Goal: Information Seeking & Learning: Find specific fact

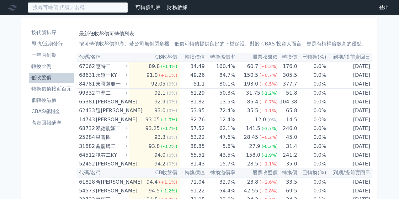
click at [56, 9] on input at bounding box center [78, 7] width 100 height 11
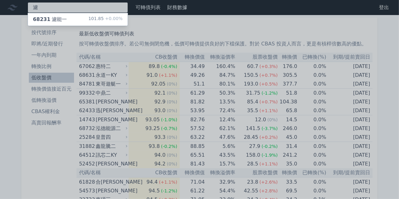
type input "濾"
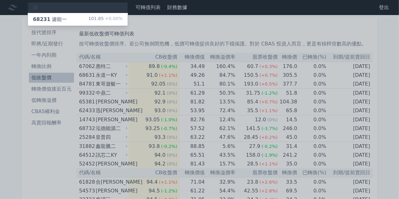
click at [60, 18] on div "68231 濾能一" at bounding box center [50, 20] width 34 height 8
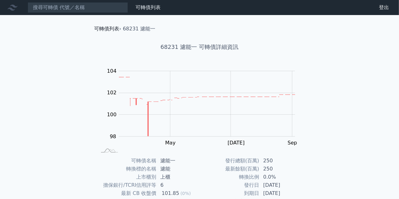
click at [107, 29] on link "可轉債列表" at bounding box center [106, 29] width 25 height 6
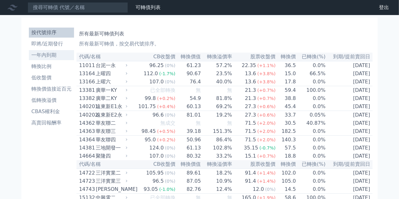
click at [55, 54] on li "一年內到期" at bounding box center [51, 55] width 45 height 8
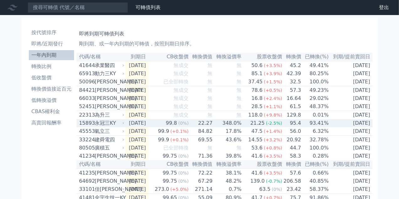
click at [115, 127] on div "永冠三KY" at bounding box center [109, 123] width 28 height 8
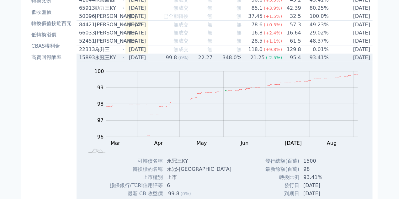
scroll to position [63, 0]
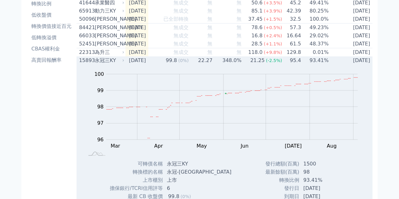
click at [101, 64] on div "永冠三KY" at bounding box center [109, 61] width 28 height 8
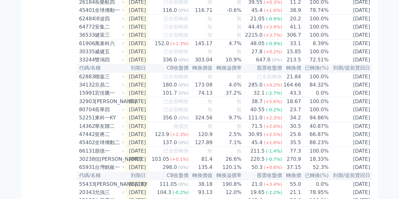
scroll to position [313, 0]
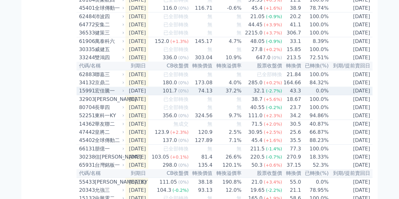
click at [84, 95] on div "15991" at bounding box center [86, 91] width 14 height 8
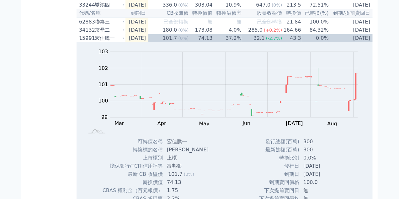
scroll to position [376, 0]
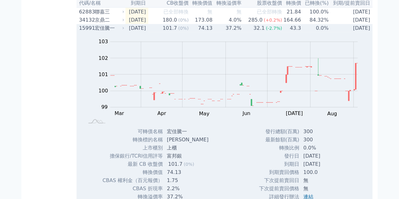
click at [86, 32] on div "15991" at bounding box center [86, 28] width 14 height 8
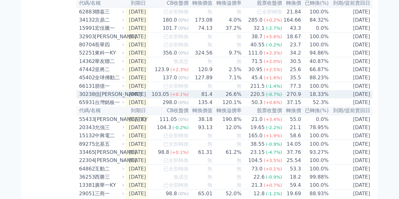
click at [80, 98] on div "30238" at bounding box center [86, 95] width 14 height 8
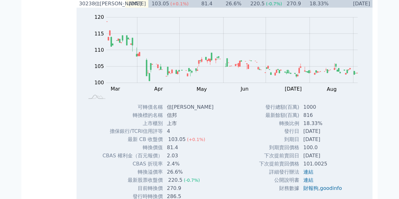
scroll to position [439, 0]
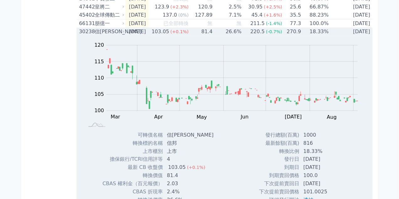
click at [84, 35] on div "30238" at bounding box center [86, 32] width 14 height 8
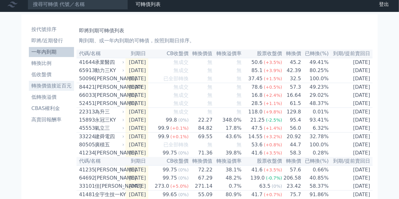
scroll to position [0, 0]
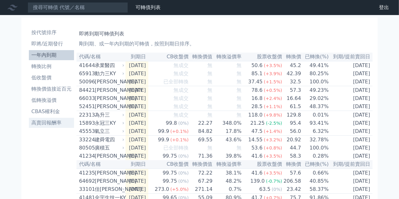
click at [59, 120] on li "高賣回報酬率" at bounding box center [51, 123] width 45 height 8
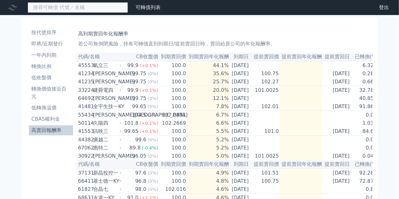
click at [65, 10] on input at bounding box center [78, 7] width 100 height 11
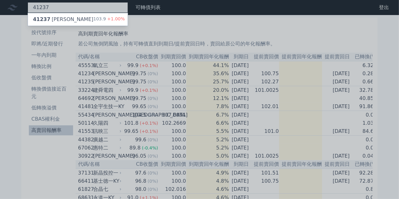
type input "41237"
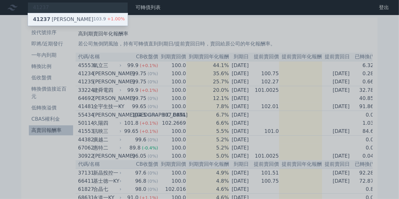
click at [76, 18] on div "41237 晟德七 103.9 +1.00%" at bounding box center [78, 19] width 100 height 13
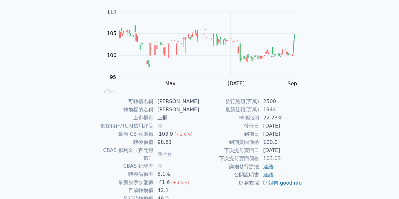
scroll to position [63, 0]
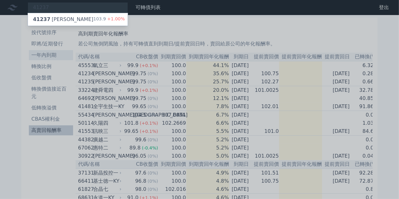
click at [68, 58] on div at bounding box center [199, 99] width 399 height 199
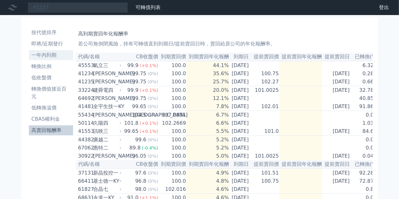
click at [59, 59] on li "一年內到期" at bounding box center [51, 55] width 44 height 8
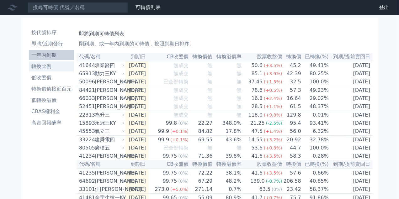
click at [56, 63] on li "轉換比例" at bounding box center [51, 67] width 45 height 8
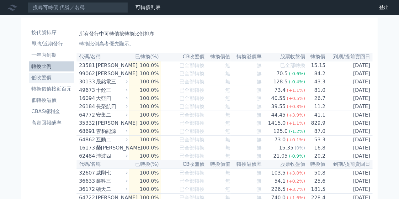
click at [56, 78] on li "低收盤價" at bounding box center [51, 78] width 45 height 8
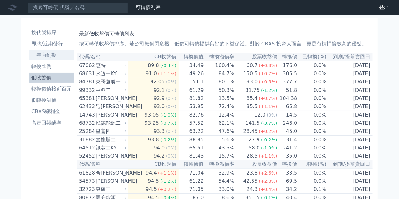
click at [57, 52] on li "一年內到期" at bounding box center [51, 55] width 45 height 8
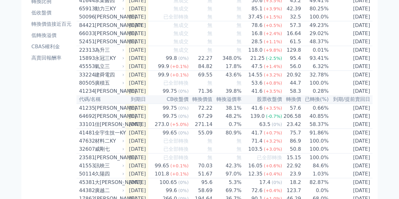
scroll to position [31, 0]
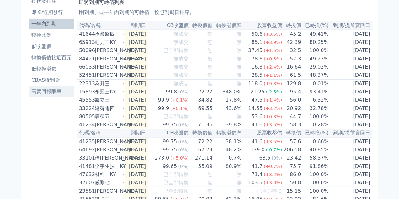
click at [67, 87] on link "高賣回報酬率" at bounding box center [51, 91] width 45 height 10
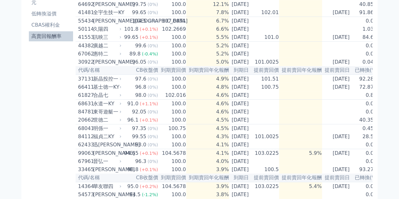
scroll to position [188, 0]
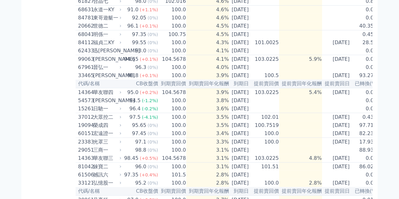
click at [61, 100] on div "按代號排序 即將/近期發行 一年內到期 轉換比例 低收盤價 轉換價值接近百元 低轉換溢價 CBAS權利金 高賣回報酬率" at bounding box center [50, 148] width 49 height 623
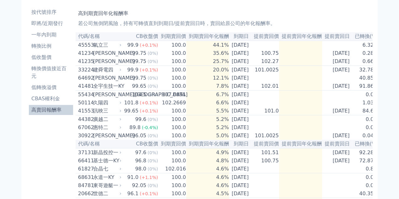
scroll to position [0, 0]
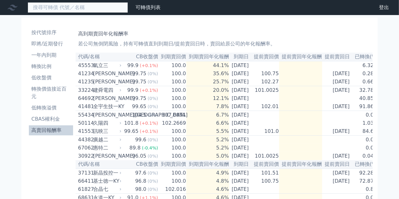
click at [68, 8] on input at bounding box center [78, 7] width 100 height 11
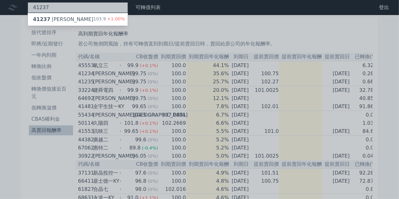
type input "41237"
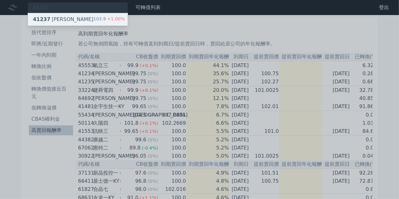
click at [71, 15] on div "41237 晟德七 103.9 +1.00%" at bounding box center [78, 19] width 100 height 13
